Goal: Check status

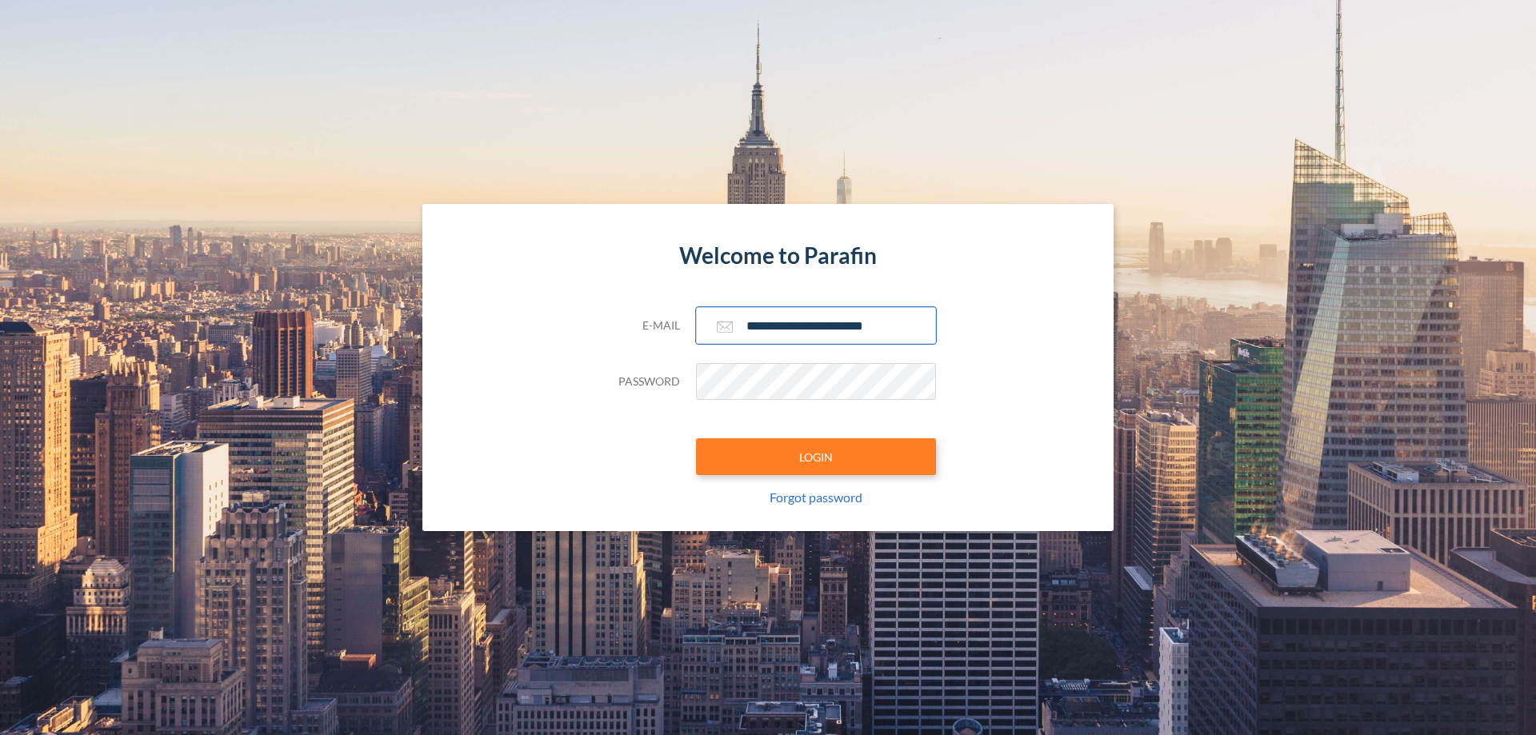
type input "**********"
click at [816, 457] on button "LOGIN" at bounding box center [816, 456] width 240 height 37
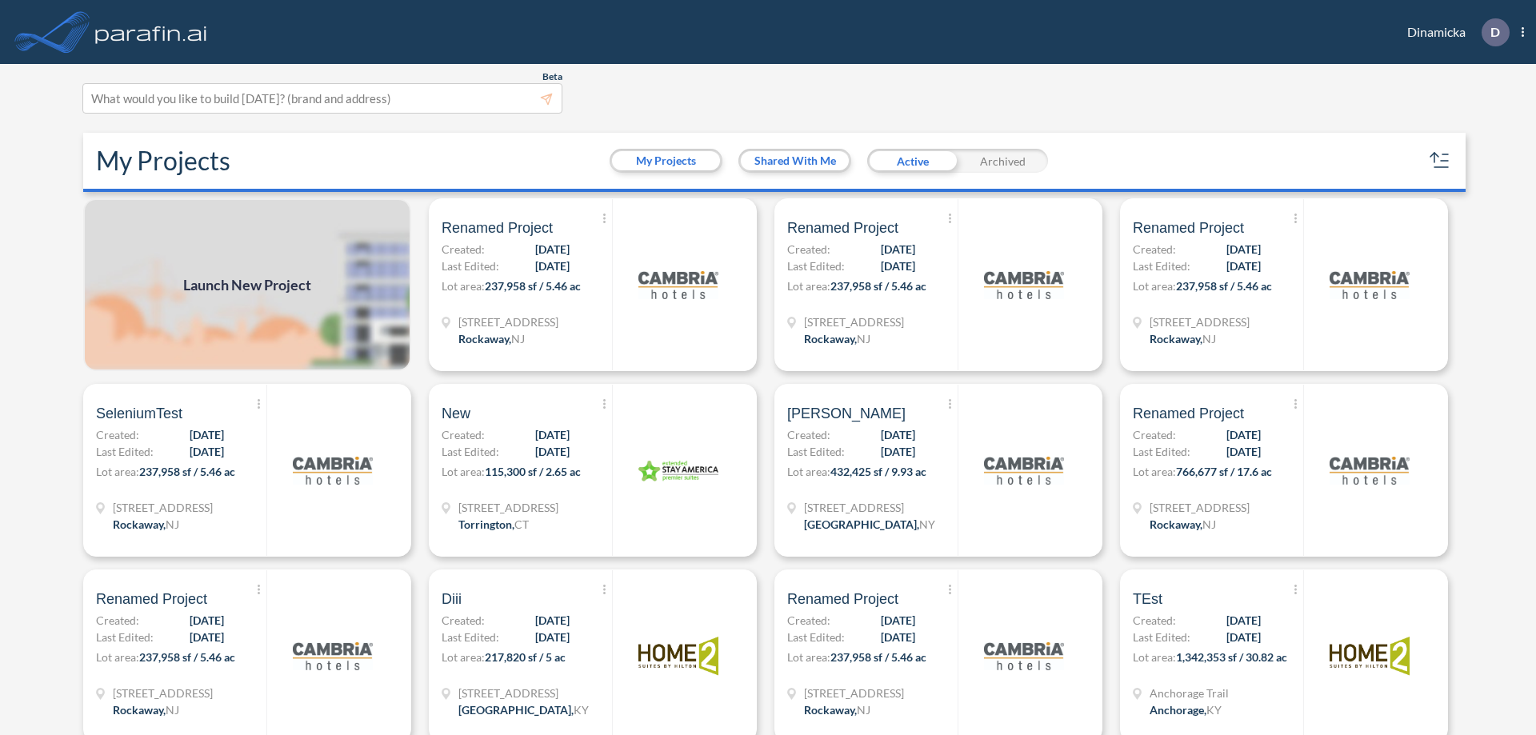
scroll to position [4, 0]
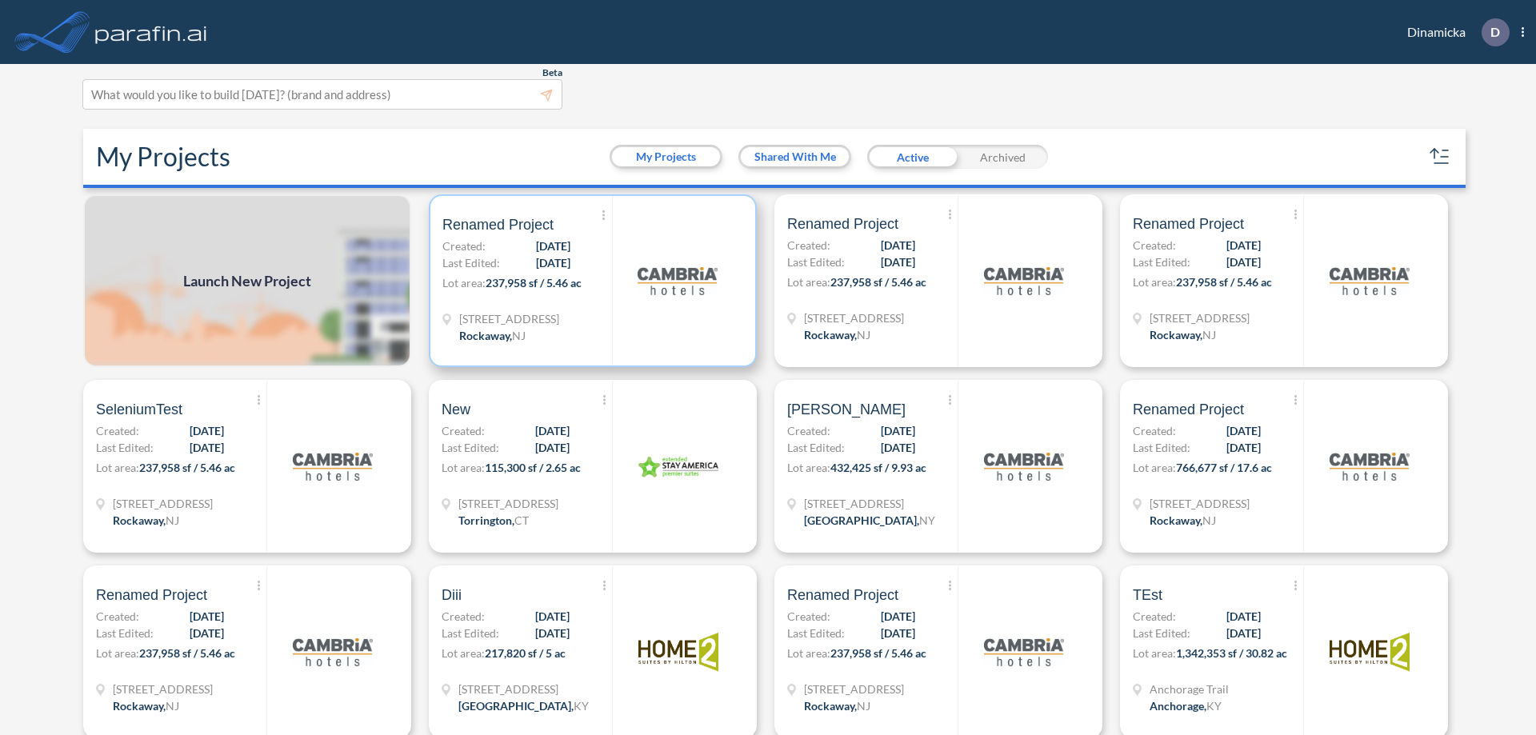
click at [590, 281] on p "Lot area: 237,958 sf / 5.46 ac" at bounding box center [527, 285] width 170 height 23
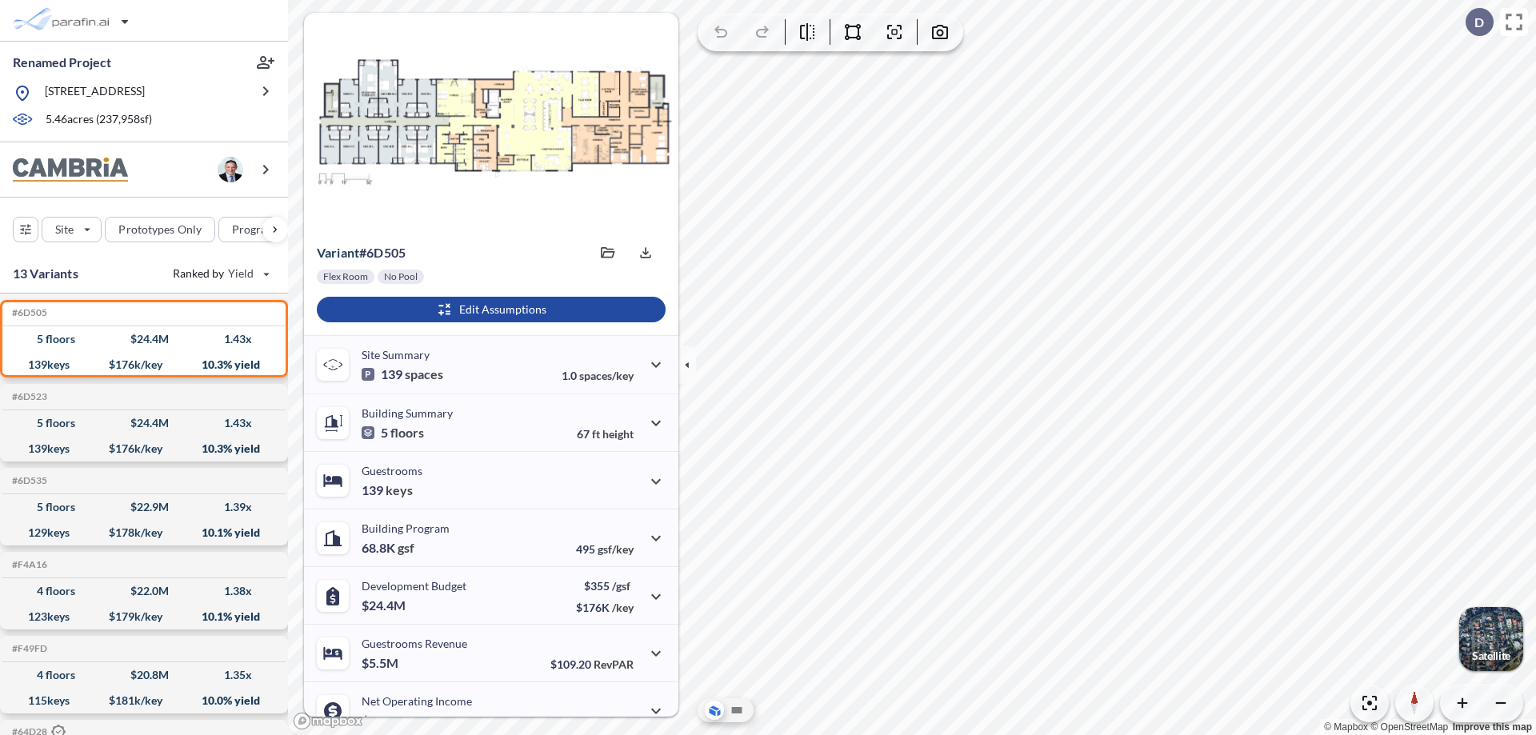
scroll to position [81, 0]
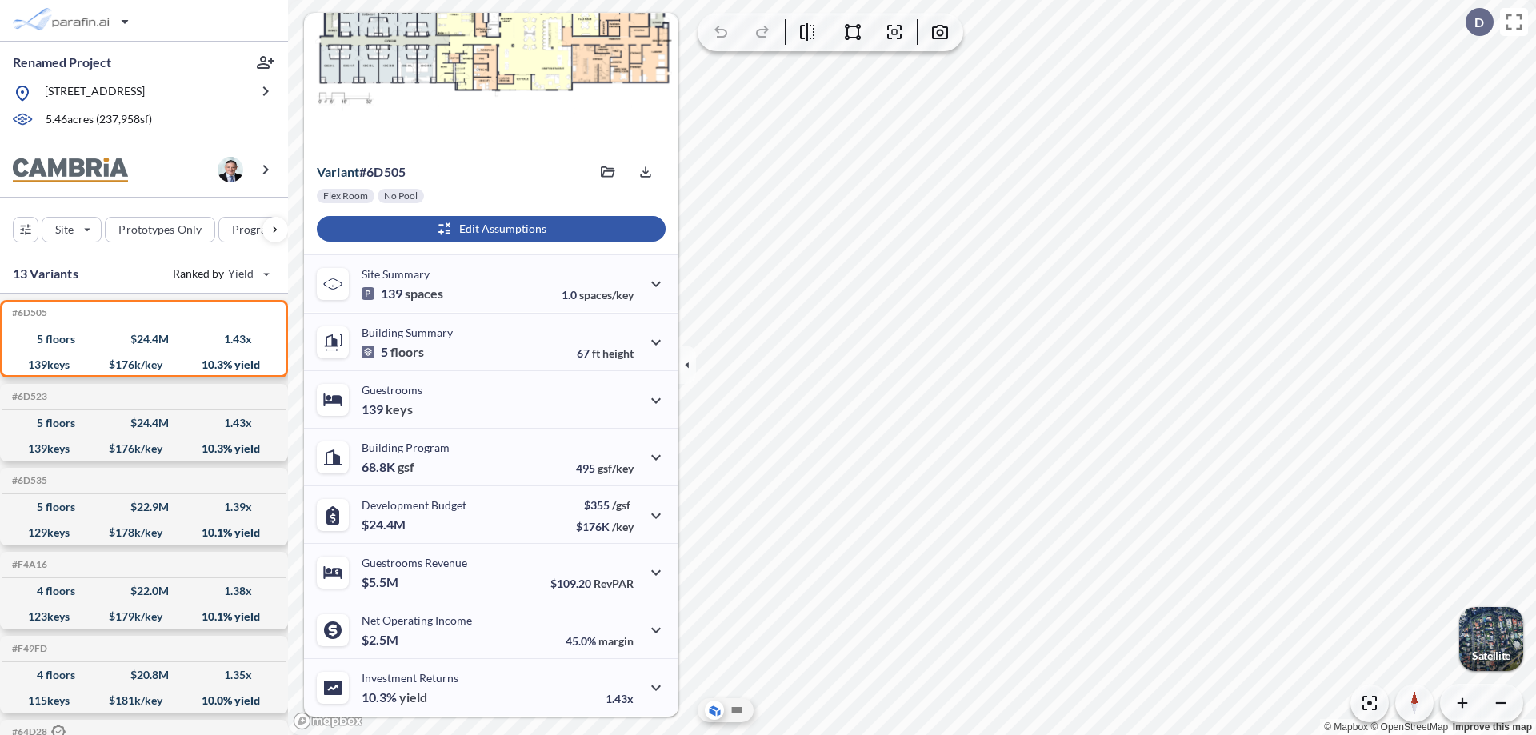
click at [489, 229] on div "button" at bounding box center [491, 229] width 349 height 26
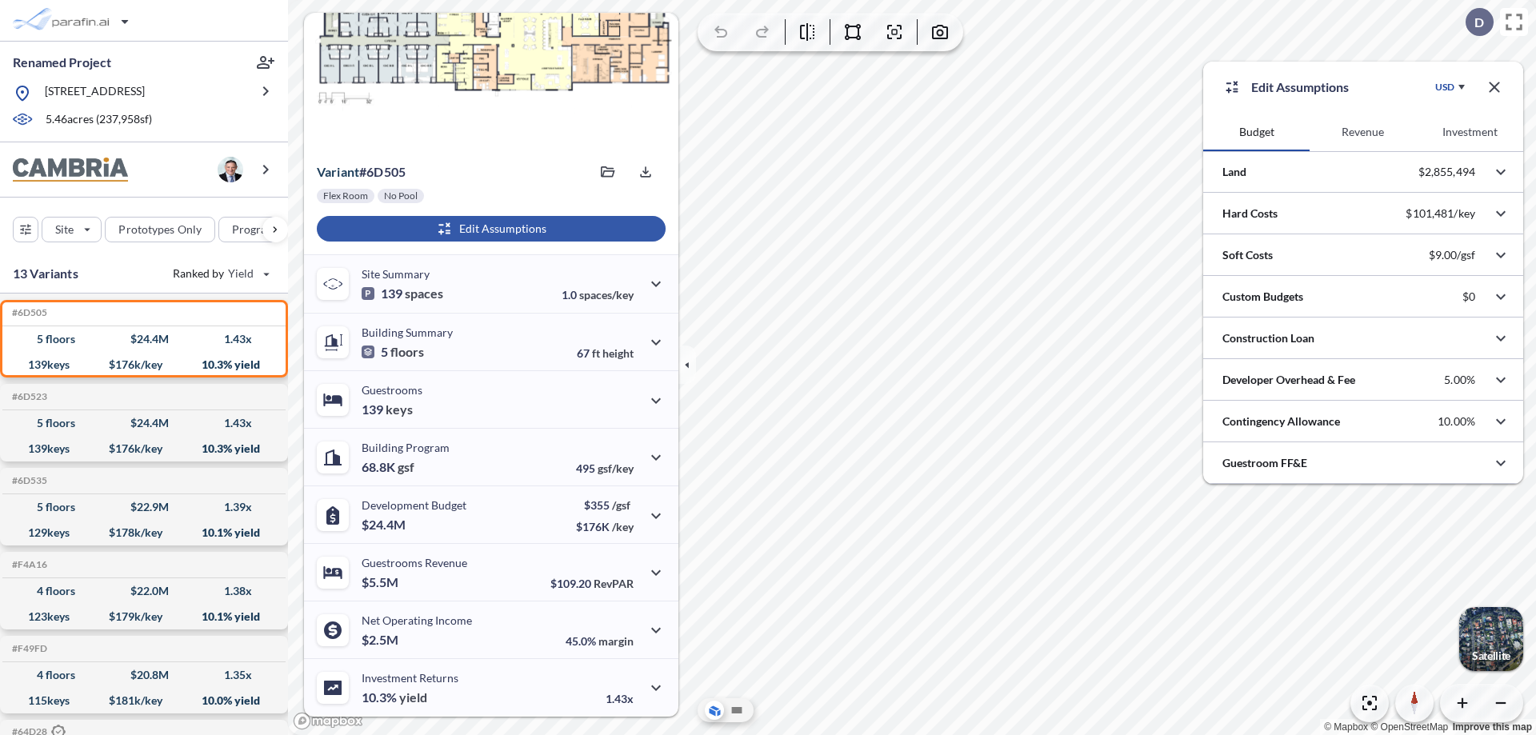
click at [1470, 132] on button "Investment" at bounding box center [1470, 132] width 106 height 38
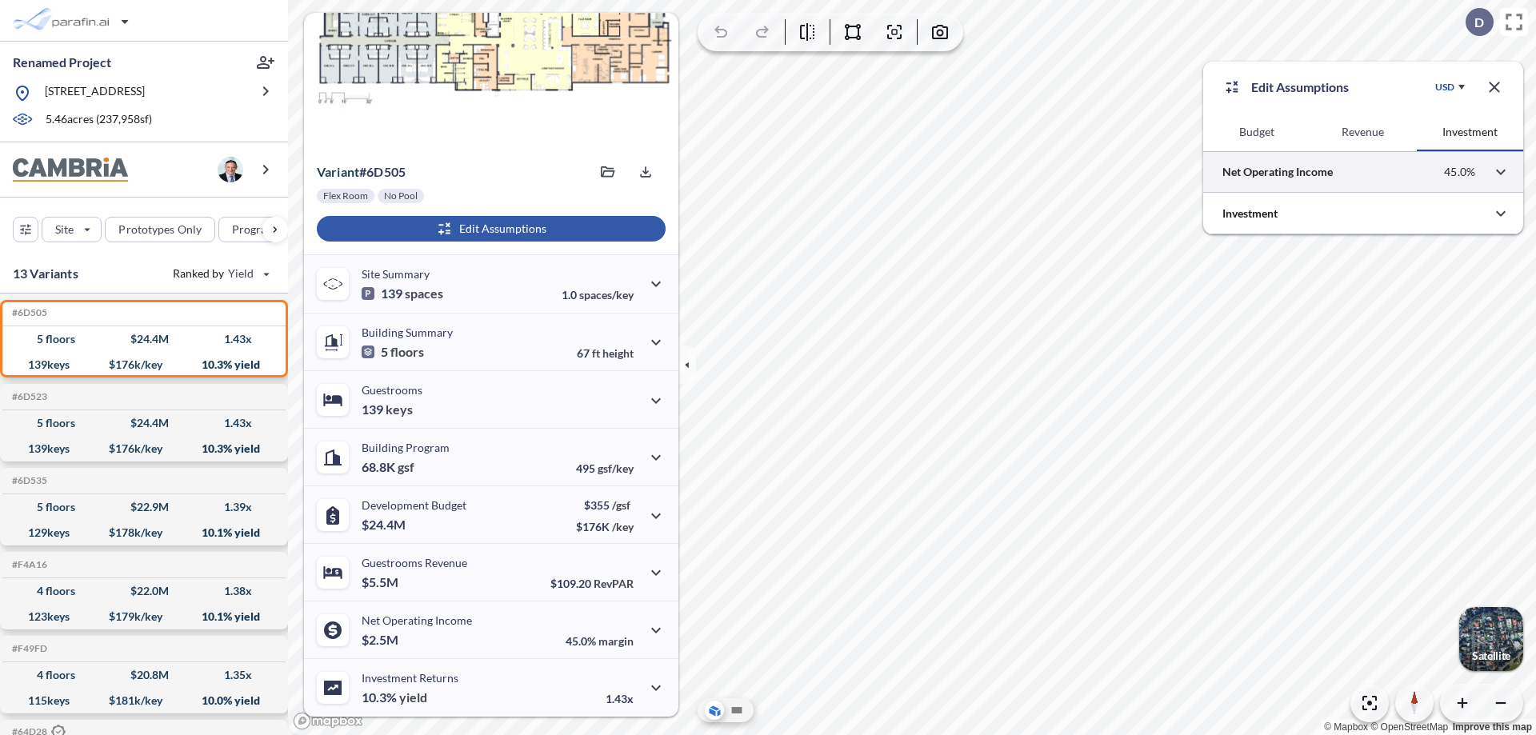
click at [1363, 172] on div at bounding box center [1363, 171] width 320 height 41
